Goal: Task Accomplishment & Management: Use online tool/utility

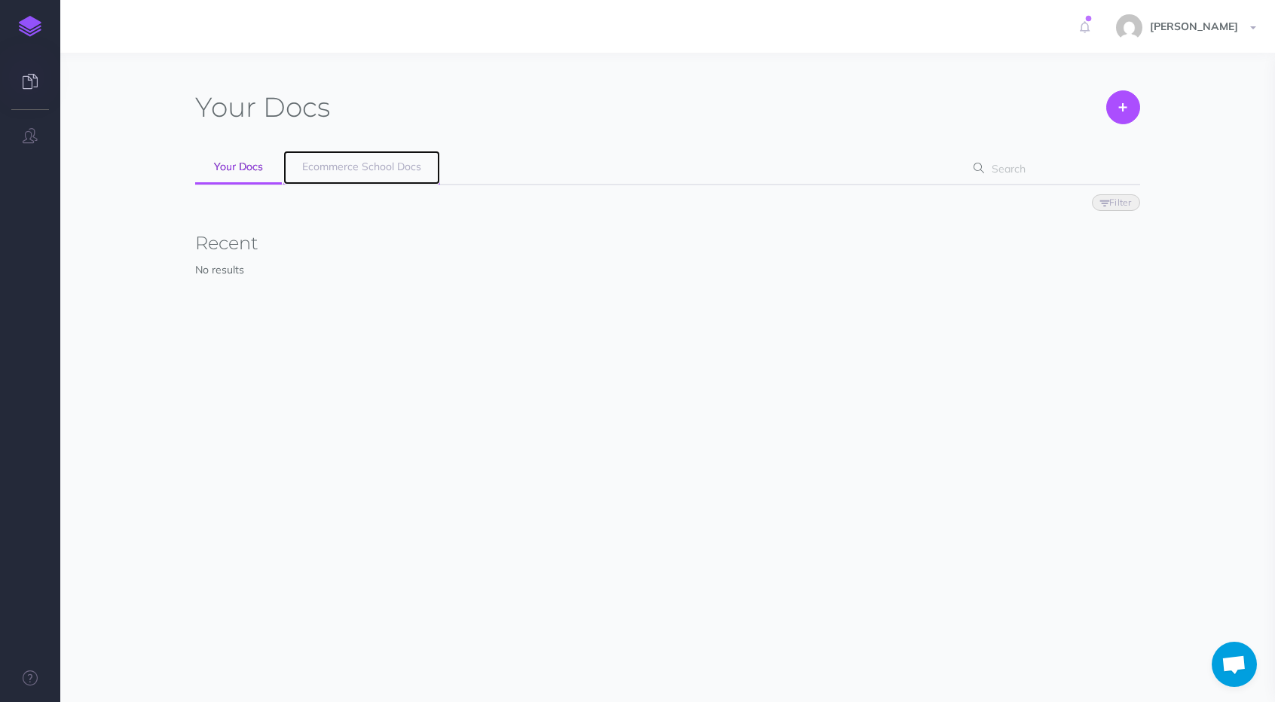
click at [398, 168] on span "Ecommerce School Docs" at bounding box center [361, 167] width 119 height 14
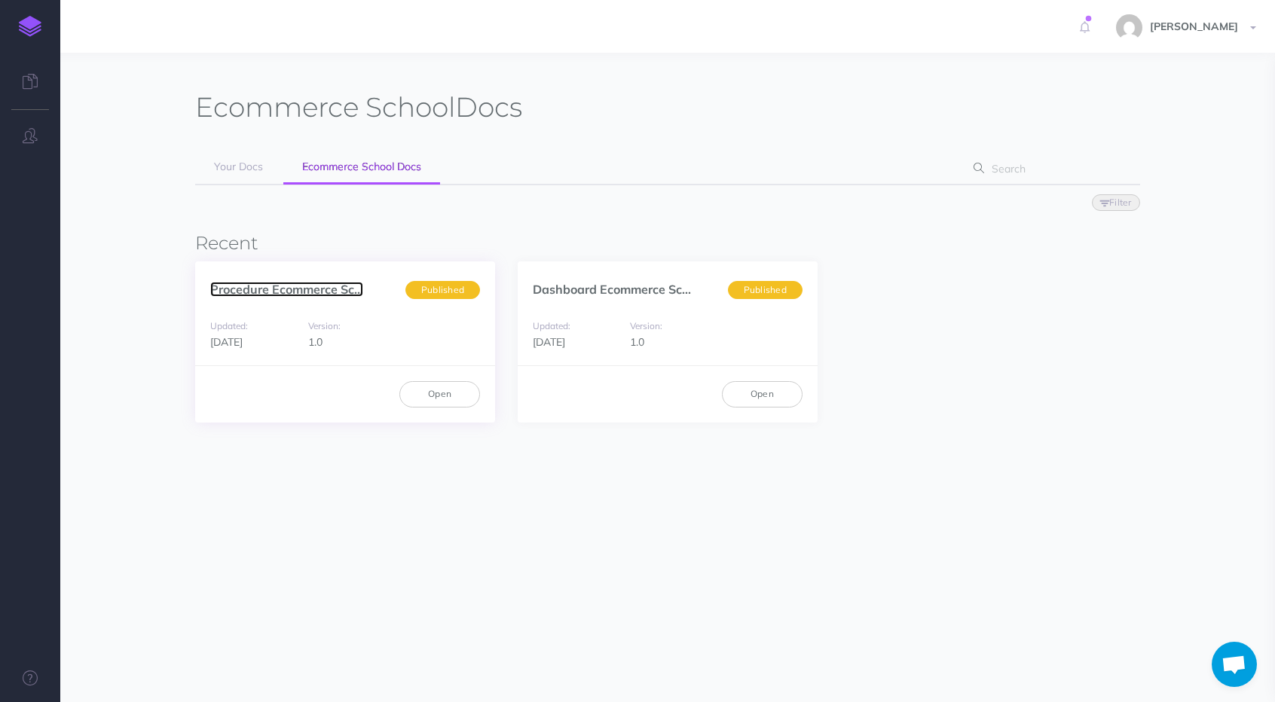
click at [266, 284] on link "Procedure Ecommerce Sc..." at bounding box center [286, 289] width 153 height 15
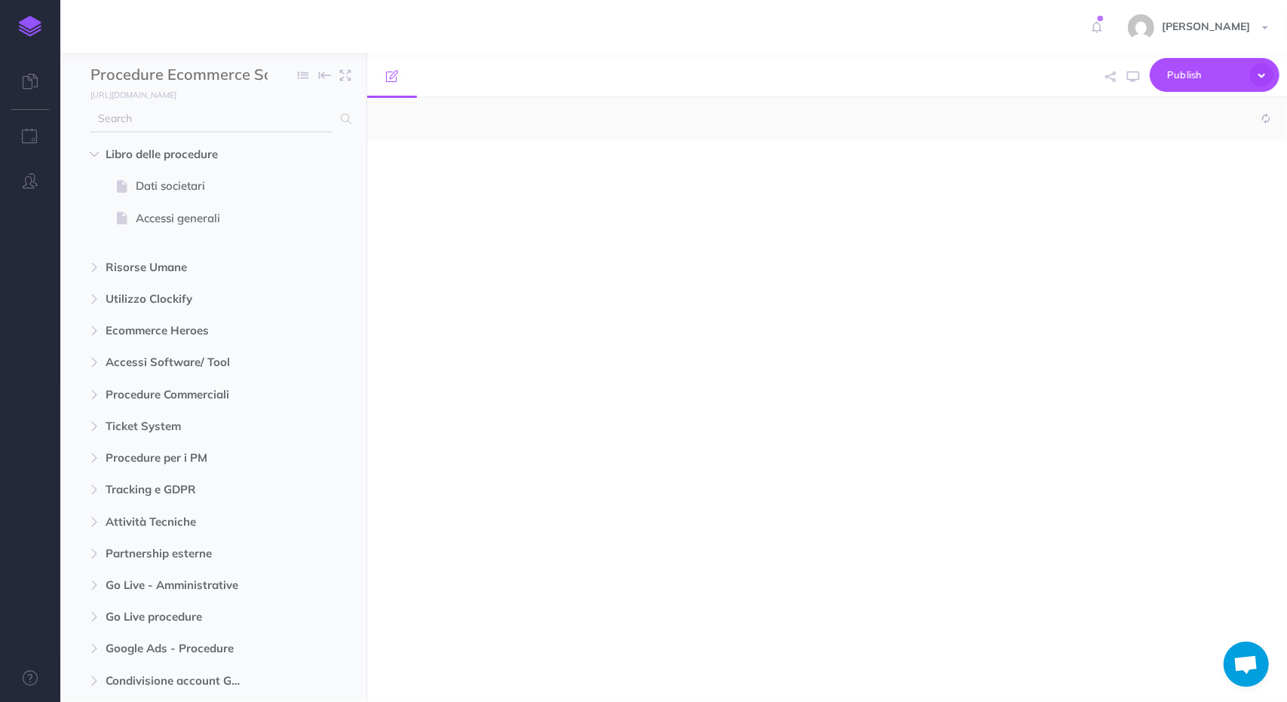
click at [208, 121] on input "text" at bounding box center [210, 119] width 241 height 27
select select "null"
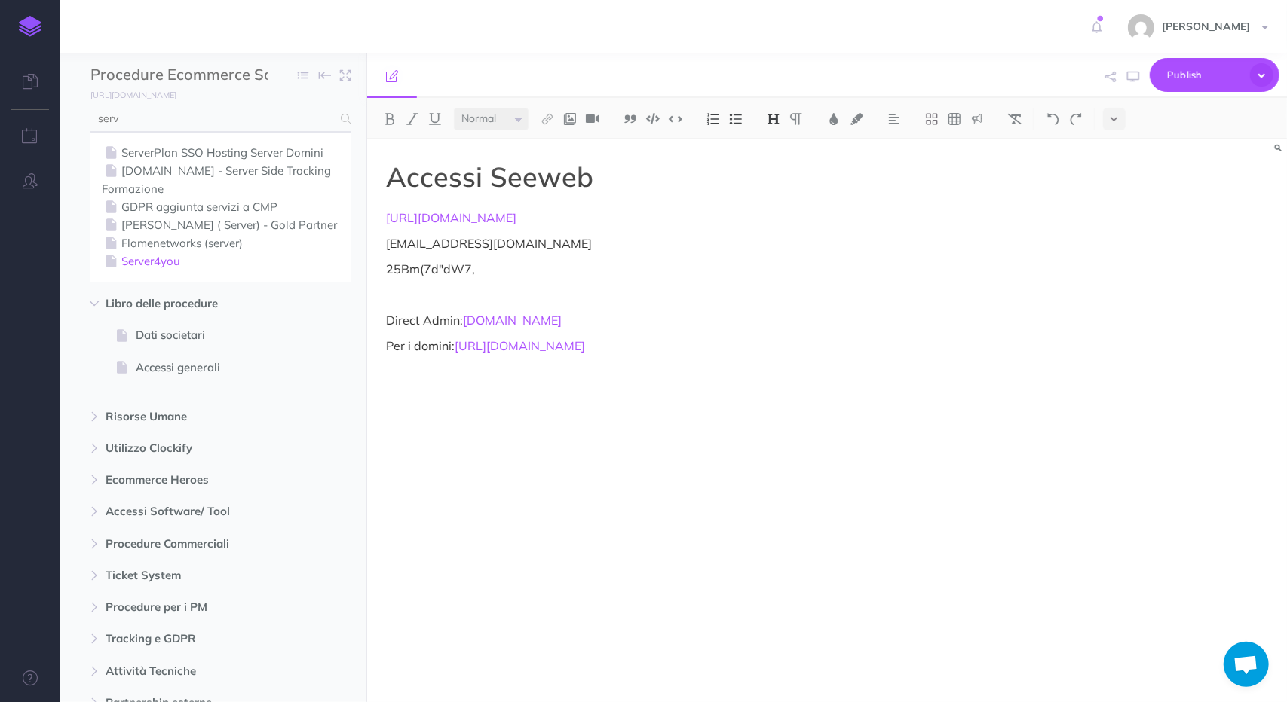
type input "serv"
click at [179, 262] on link "Server4you" at bounding box center [221, 261] width 238 height 18
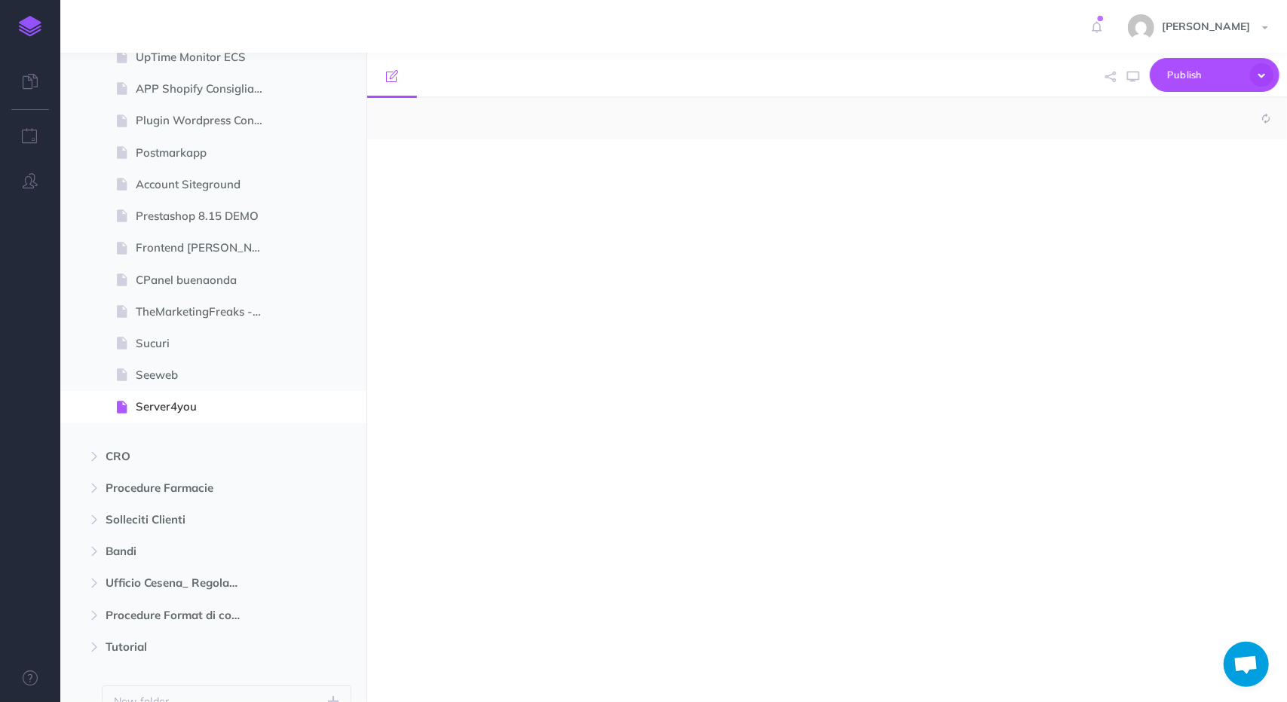
select select "null"
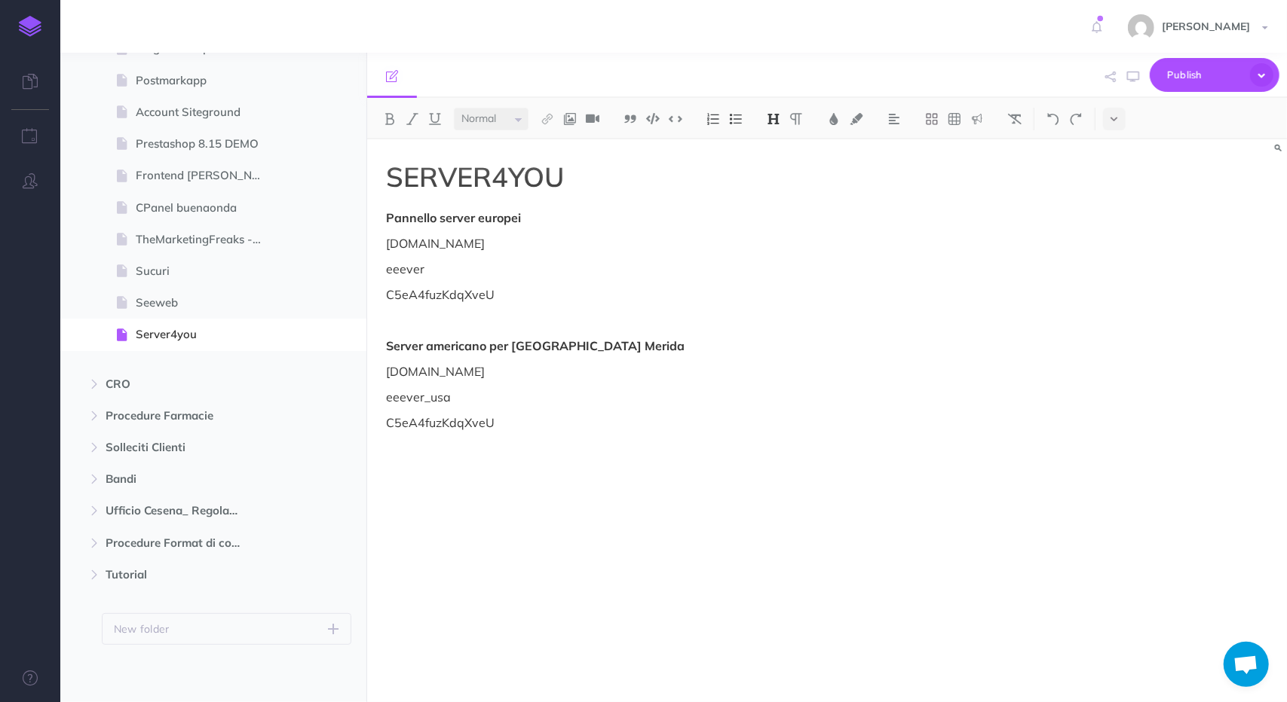
scroll to position [1335, 0]
click at [436, 373] on p "[DOMAIN_NAME]" at bounding box center [689, 372] width 606 height 18
copy p "[DOMAIN_NAME]"
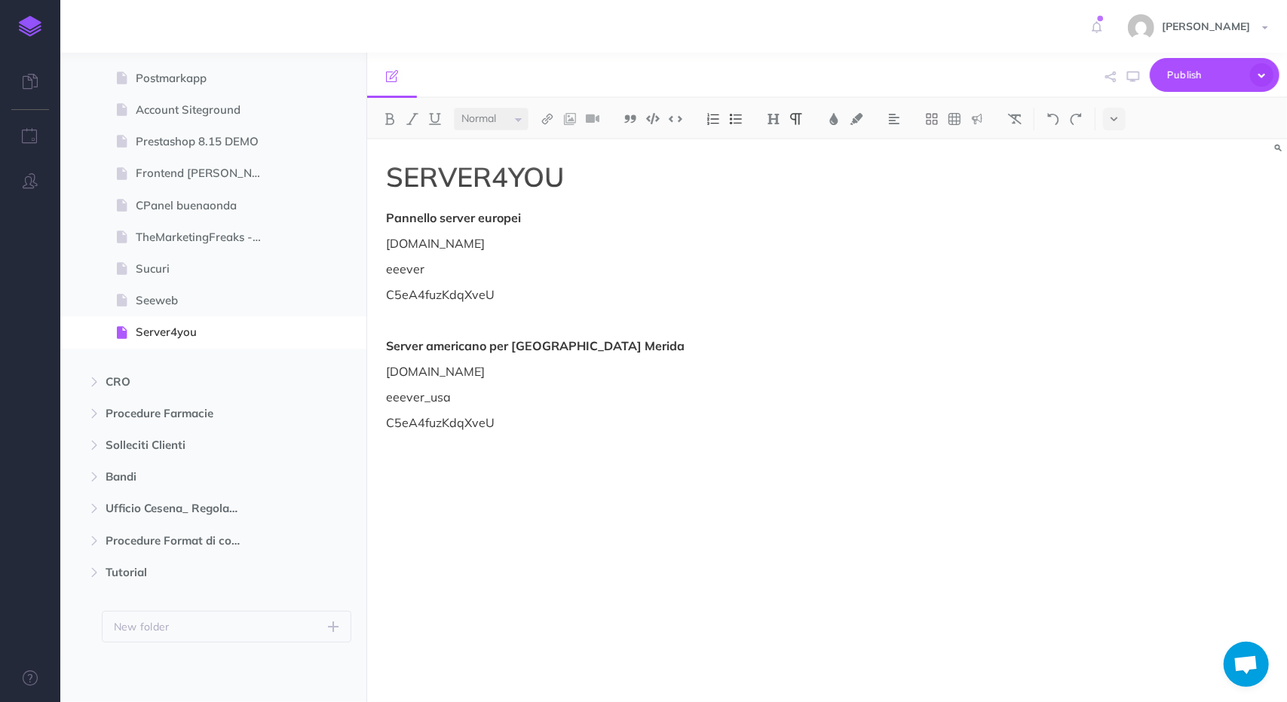
click at [445, 399] on p "eeever_usa" at bounding box center [689, 397] width 606 height 18
copy p "eeever_usa"
click at [416, 425] on p "C5eA4fuzKdqXveU" at bounding box center [689, 423] width 606 height 18
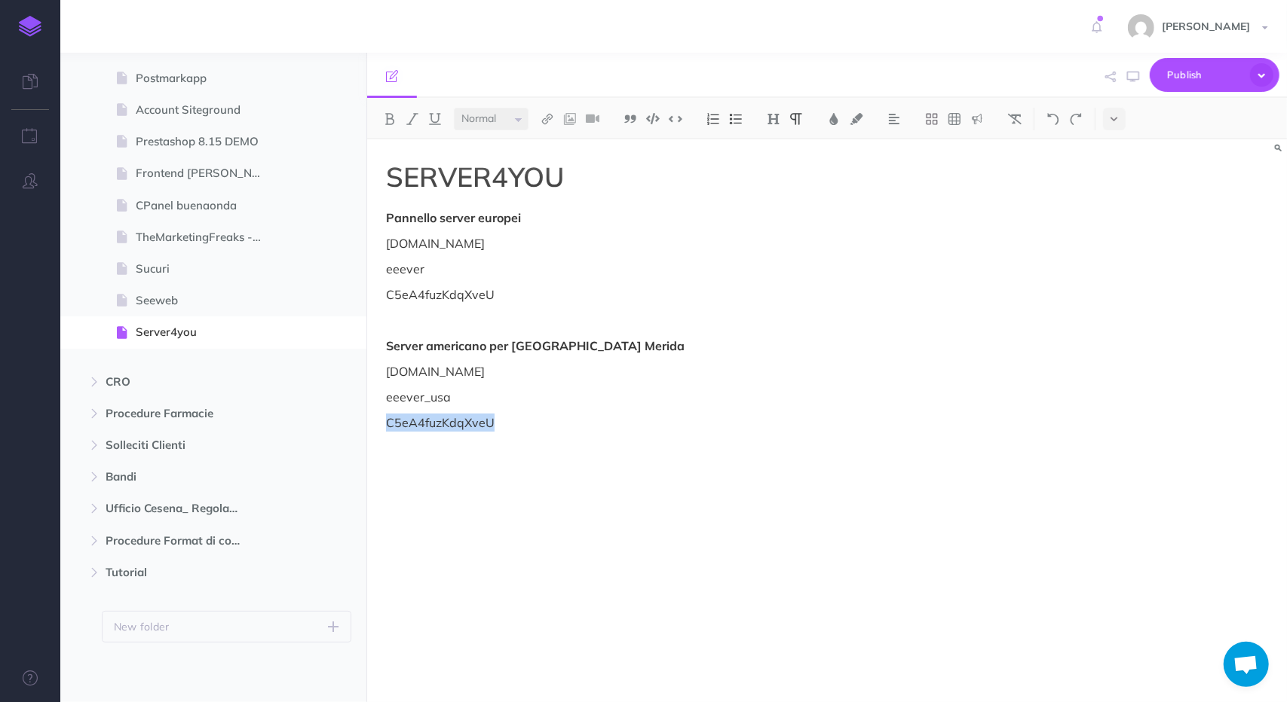
click at [416, 425] on p "C5eA4fuzKdqXveU" at bounding box center [689, 423] width 606 height 18
copy p "C5eA4fuzKdqXveU"
